Goal: Task Accomplishment & Management: Use online tool/utility

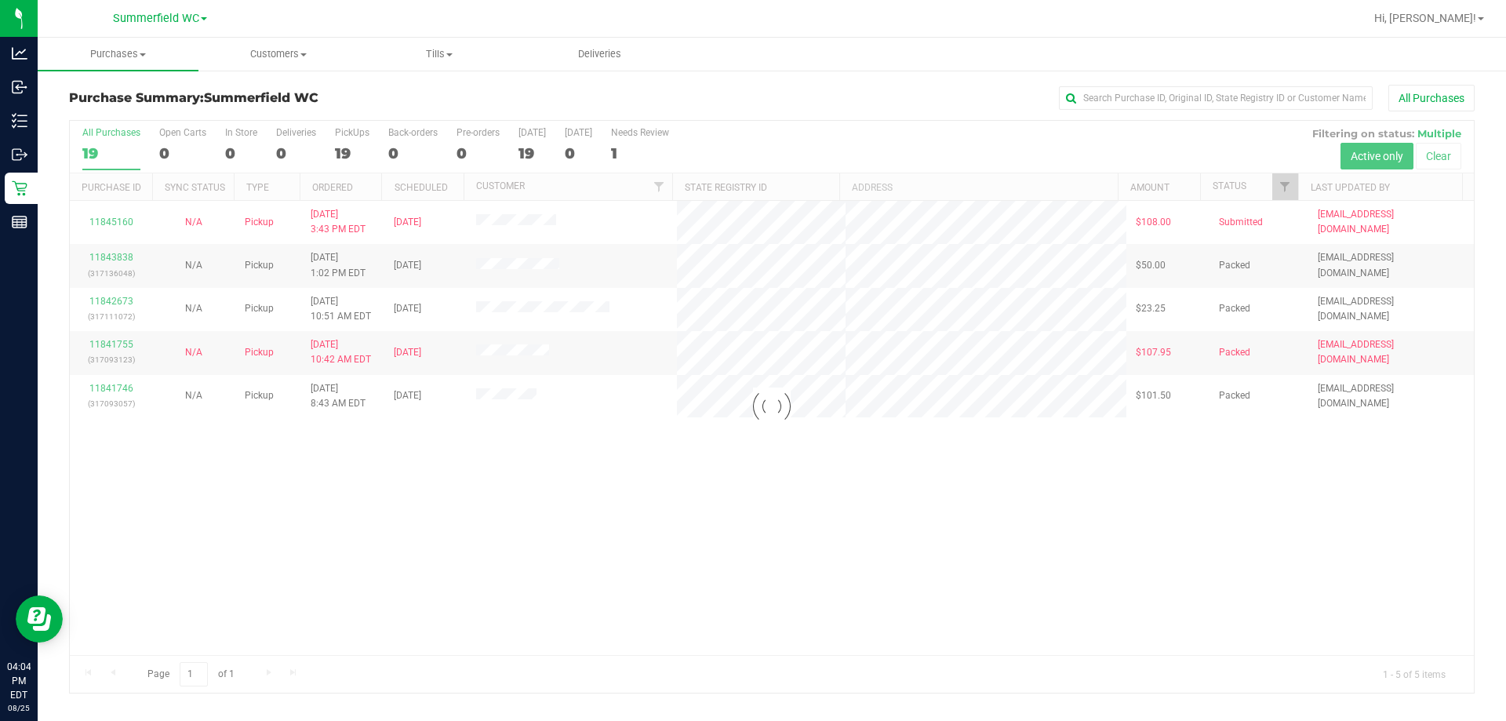
click at [719, 537] on div at bounding box center [772, 407] width 1404 height 572
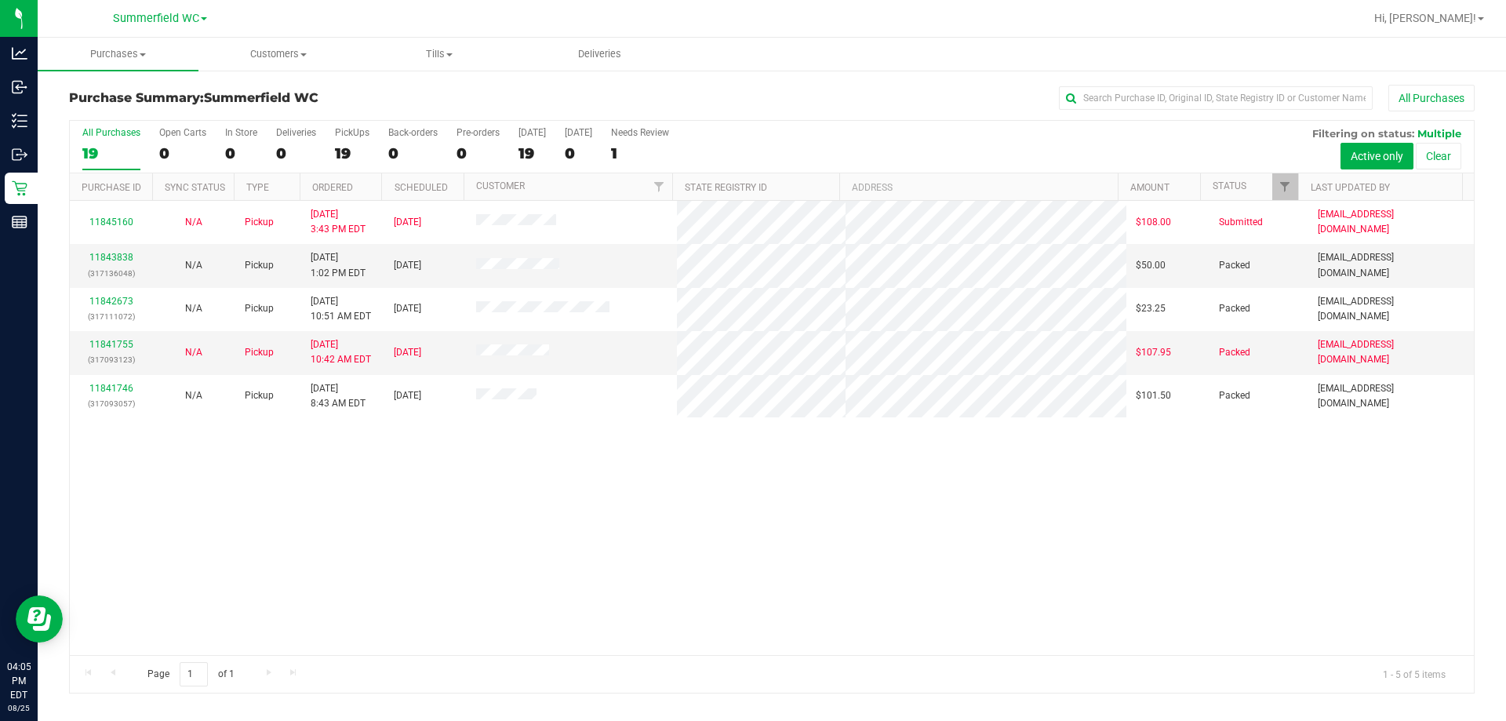
click at [751, 544] on div "11845160 N/A Pickup [DATE] 3:43 PM EDT 8/25/2025 $108.00 Submitted [EMAIL_ADDRE…" at bounding box center [772, 428] width 1404 height 454
click at [751, 548] on div "11845160 N/A Pickup [DATE] 3:43 PM EDT 8/25/2025 $108.00 Submitted [EMAIL_ADDRE…" at bounding box center [772, 428] width 1404 height 454
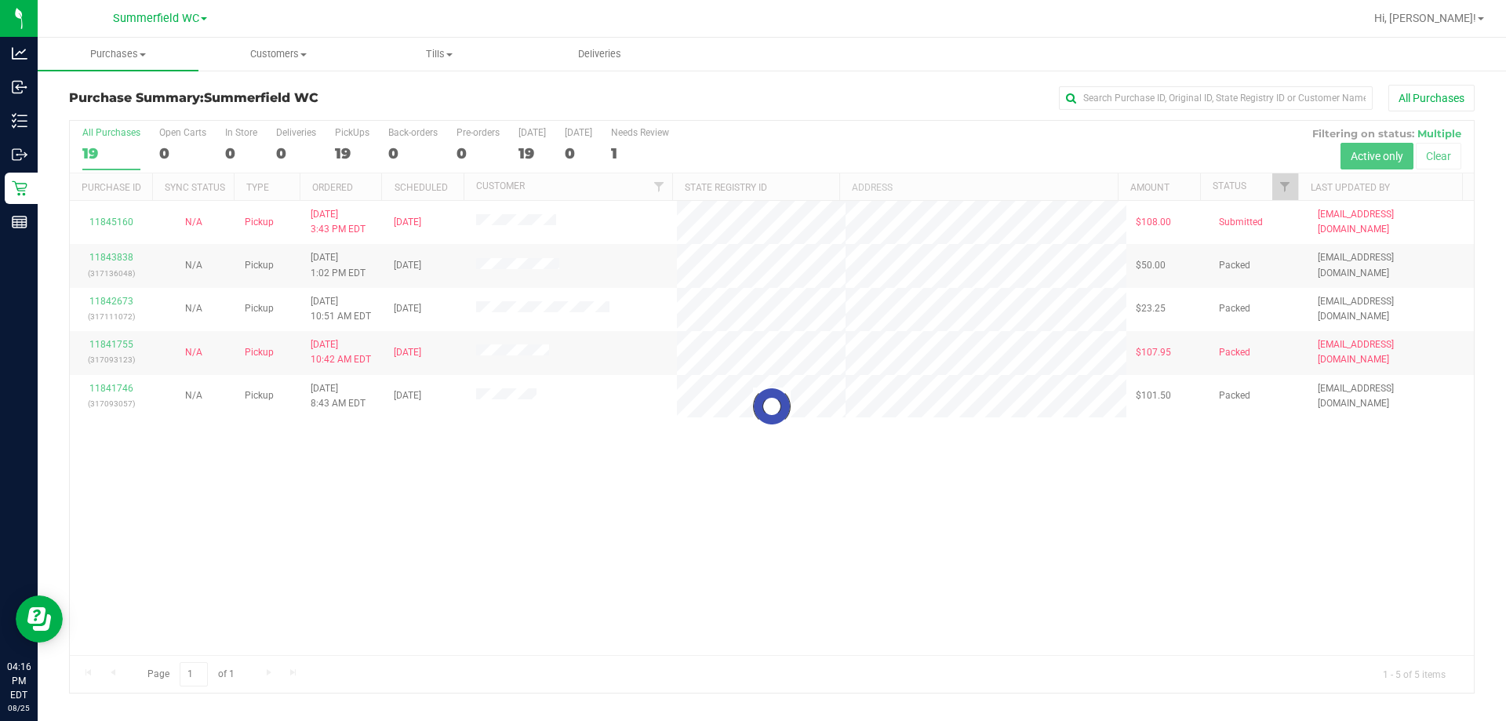
drag, startPoint x: 1096, startPoint y: 486, endPoint x: 1087, endPoint y: 474, distance: 14.6
click at [751, 478] on div at bounding box center [772, 407] width 1404 height 572
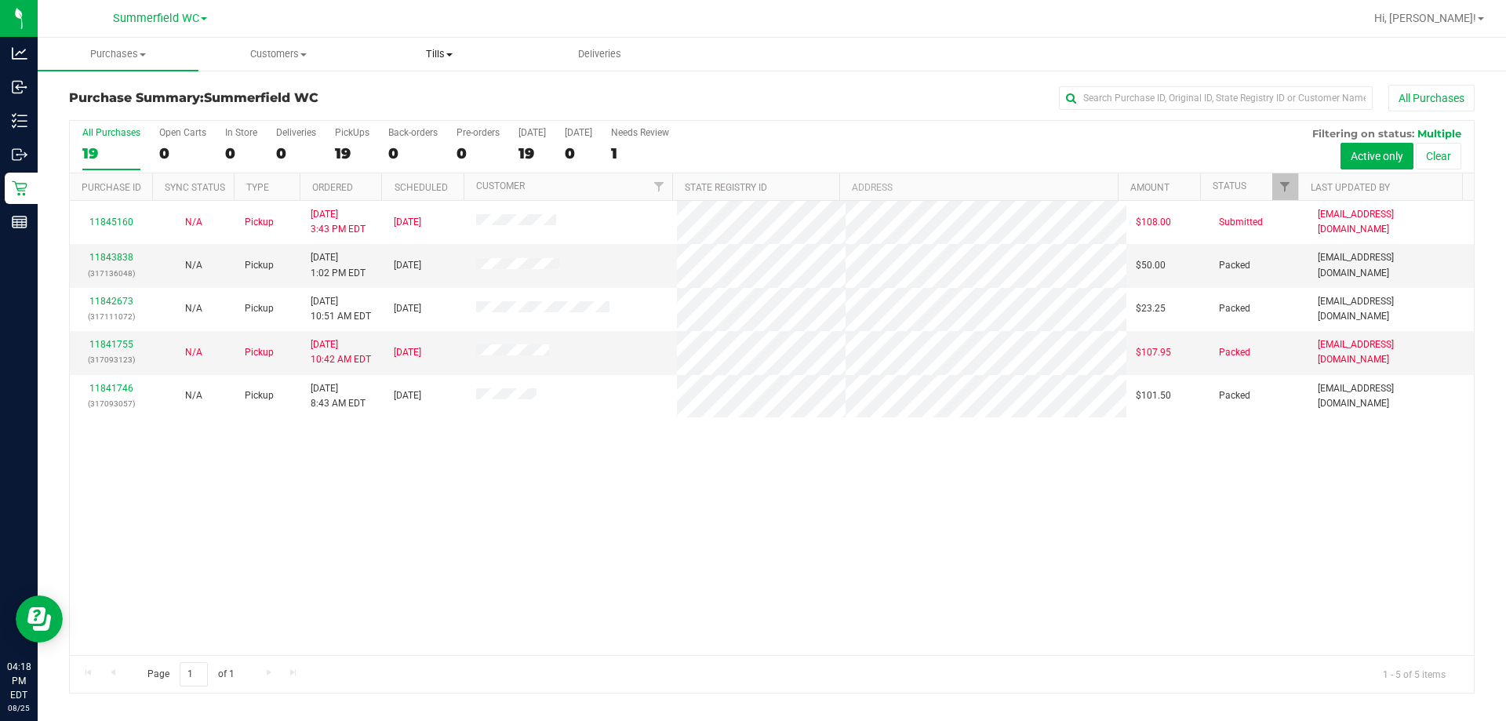
click at [401, 61] on uib-tab-heading "Tills Manage tills Reconcile e-payments" at bounding box center [439, 53] width 159 height 31
drag, startPoint x: 719, startPoint y: 607, endPoint x: 705, endPoint y: 621, distance: 19.4
click at [719, 606] on div "11845160 N/A Pickup [DATE] 3:43 PM EDT 8/25/2025 $108.00 Submitted [EMAIL_ADDRE…" at bounding box center [772, 428] width 1404 height 454
click at [723, 566] on div "11845160 N/A Pickup [DATE] 3:43 PM EDT 8/25/2025 $108.00 Submitted [EMAIL_ADDRE…" at bounding box center [772, 428] width 1404 height 454
click at [751, 588] on div "11845160 N/A Pickup [DATE] 3:43 PM EDT 8/25/2025 $108.00 Submitted [EMAIL_ADDRE…" at bounding box center [772, 428] width 1404 height 454
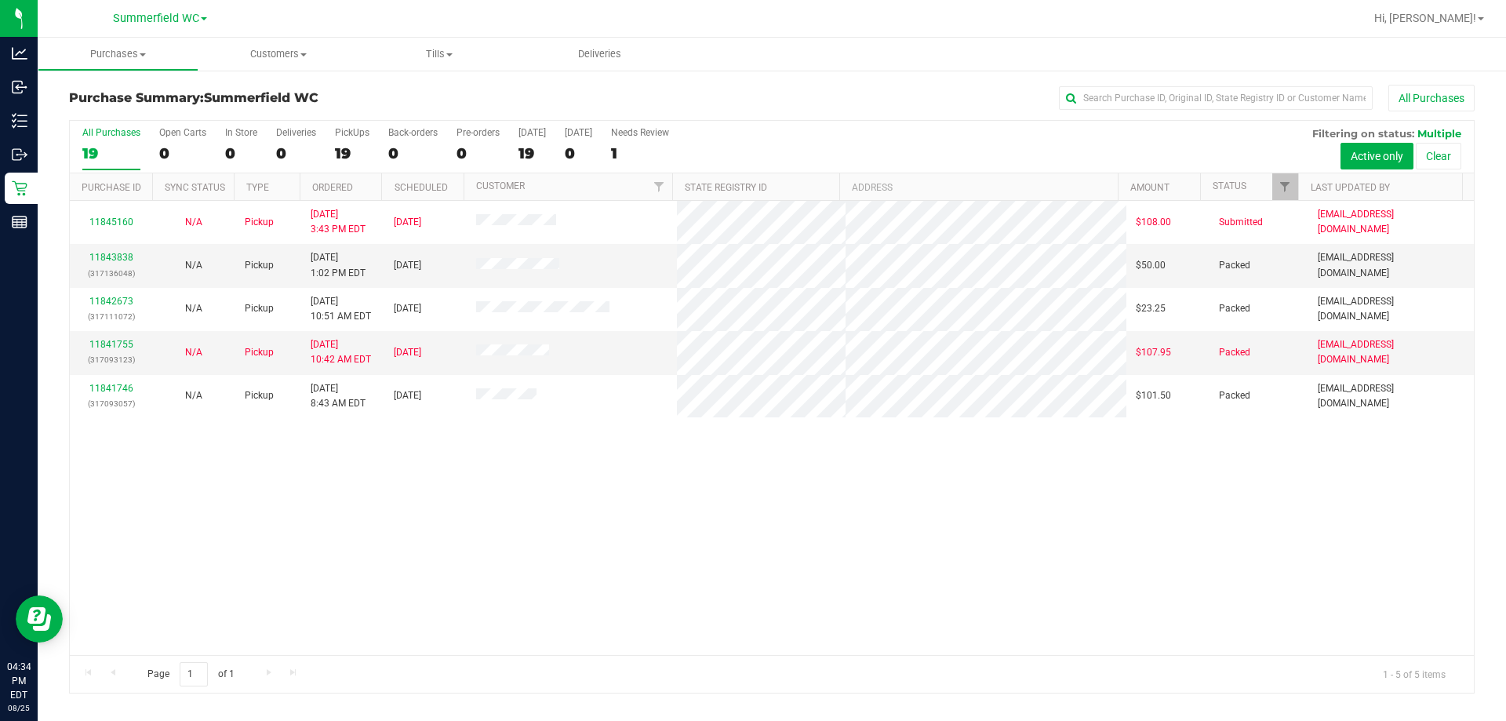
click at [751, 508] on div "11845160 N/A Pickup [DATE] 3:43 PM EDT 8/25/2025 $108.00 Submitted [EMAIL_ADDRE…" at bounding box center [772, 428] width 1404 height 454
click at [744, 515] on div "11845160 N/A Pickup [DATE] 3:43 PM EDT 8/25/2025 $108.00 Submitted [EMAIL_ADDRE…" at bounding box center [772, 428] width 1404 height 454
click at [751, 566] on div "11845160 N/A Pickup [DATE] 3:43 PM EDT 8/25/2025 $108.00 Submitted [EMAIL_ADDRE…" at bounding box center [772, 428] width 1404 height 454
click at [728, 508] on div "11845160 N/A Pickup [DATE] 3:43 PM EDT 8/25/2025 $108.00 Submitted [EMAIL_ADDRE…" at bounding box center [772, 428] width 1404 height 454
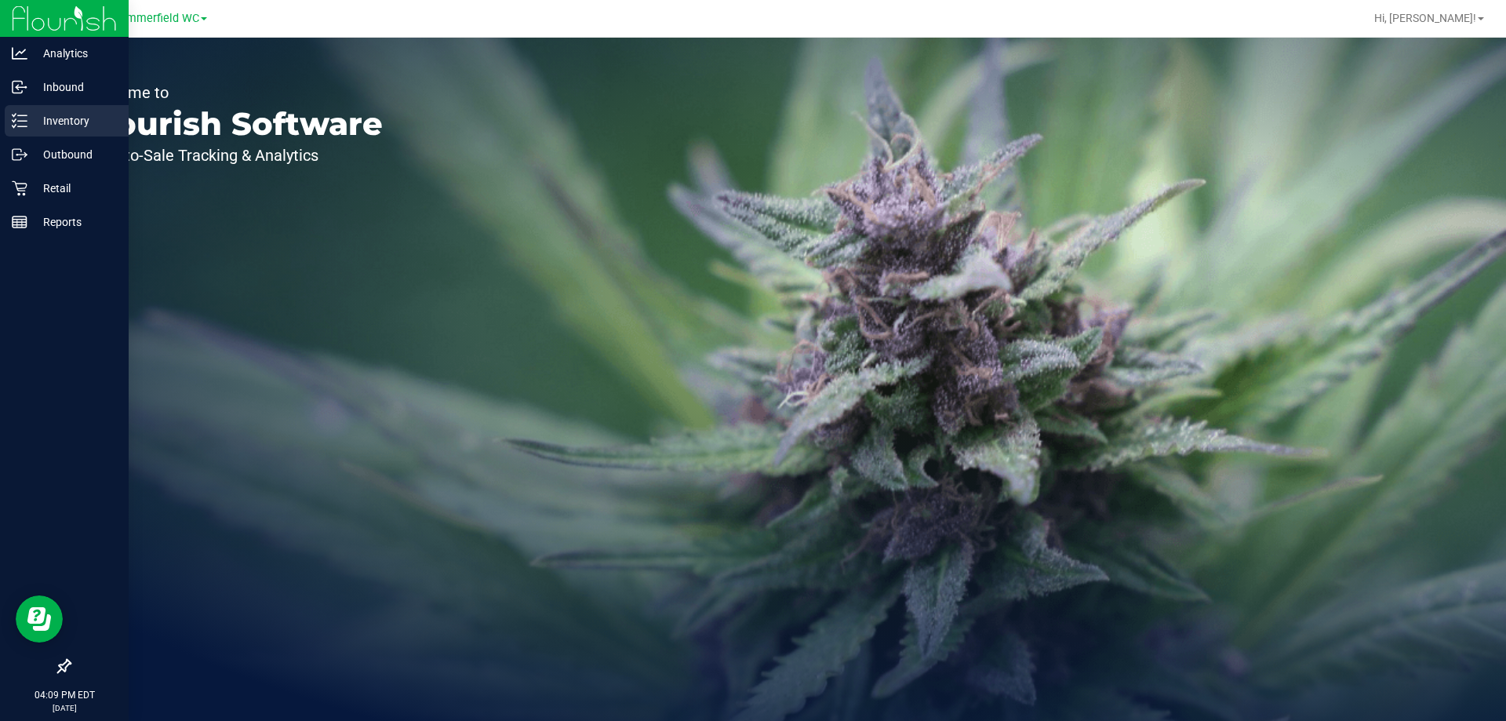
click at [45, 120] on p "Inventory" at bounding box center [74, 120] width 94 height 19
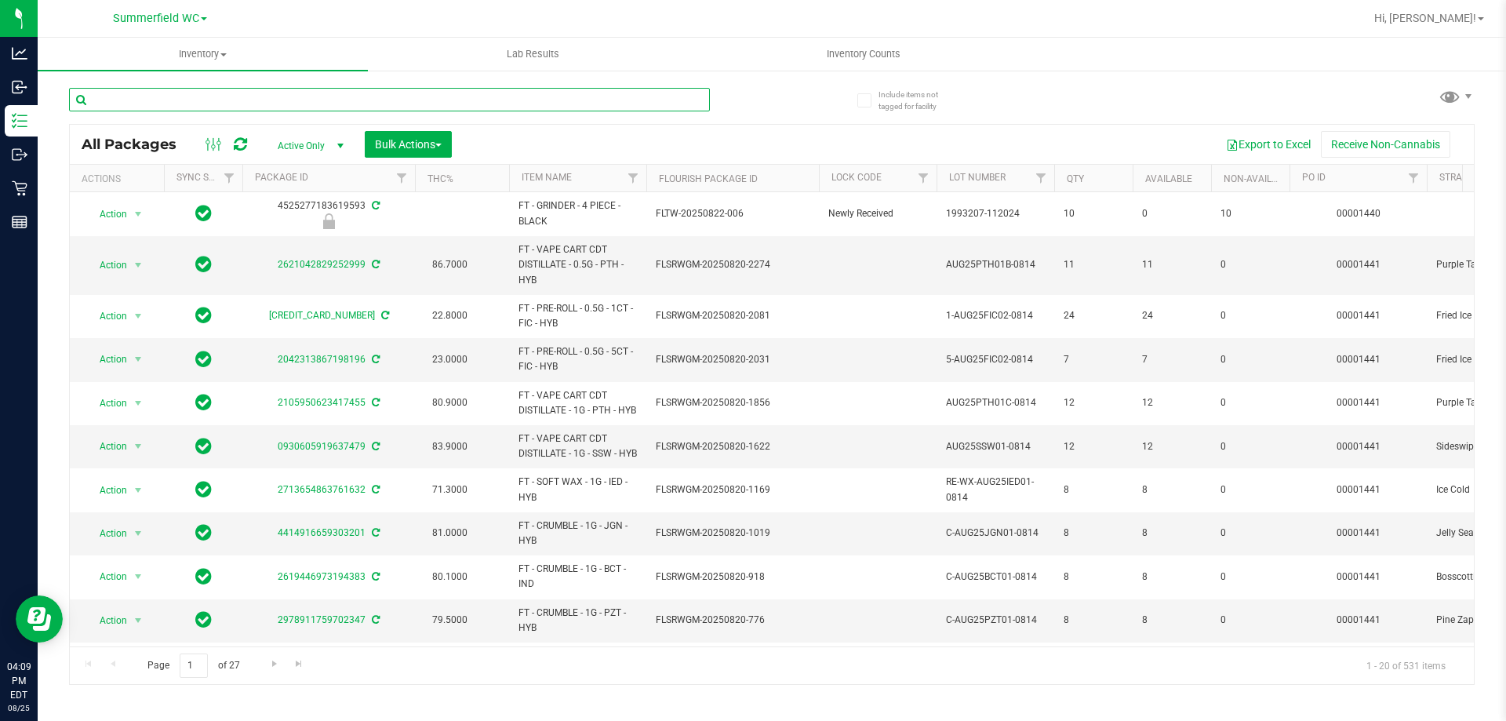
click at [273, 97] on input "text" at bounding box center [389, 100] width 641 height 24
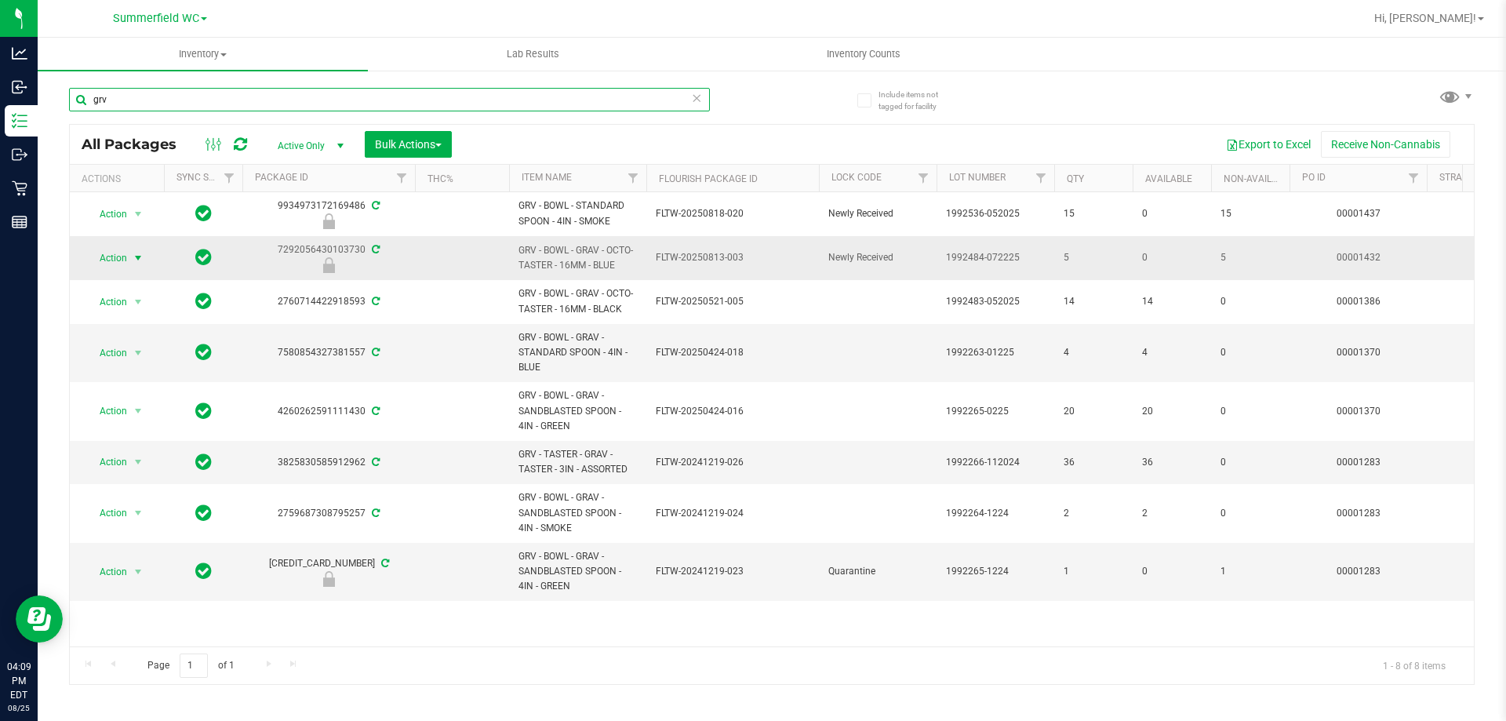
type input "grv"
click at [133, 257] on span "select" at bounding box center [138, 258] width 13 height 13
click at [116, 432] on li "Unlock package" at bounding box center [136, 444] width 100 height 24
